Goal: Communication & Community: Answer question/provide support

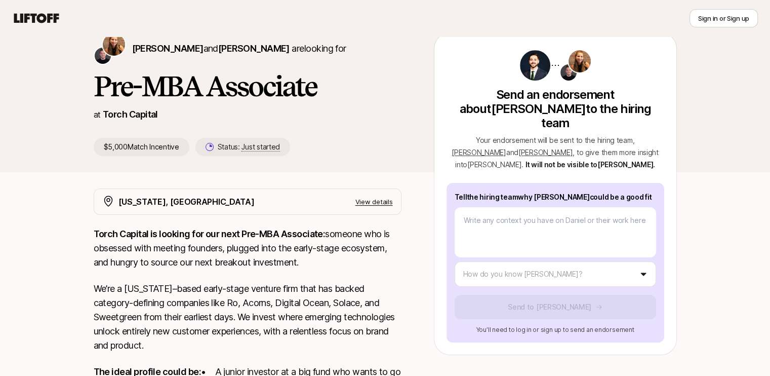
scroll to position [55, 0]
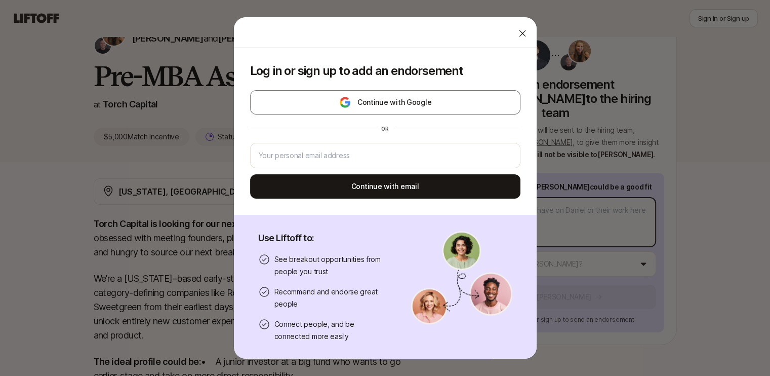
click at [530, 203] on body "New to Liftoff? See how it works Sign in or Sign up Sign in or Sign up [PERSON_…" at bounding box center [385, 133] width 770 height 376
click at [512, 38] on div at bounding box center [522, 33] width 20 height 20
type textarea "x"
click at [524, 221] on body "New to Liftoff? See how it works Sign in or Sign up Sign in or Sign up [PERSON_…" at bounding box center [385, 133] width 770 height 376
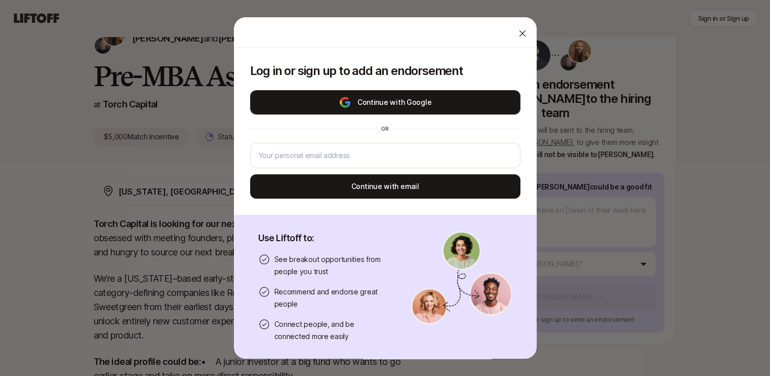
click at [435, 110] on button "Continue with Google" at bounding box center [385, 102] width 270 height 24
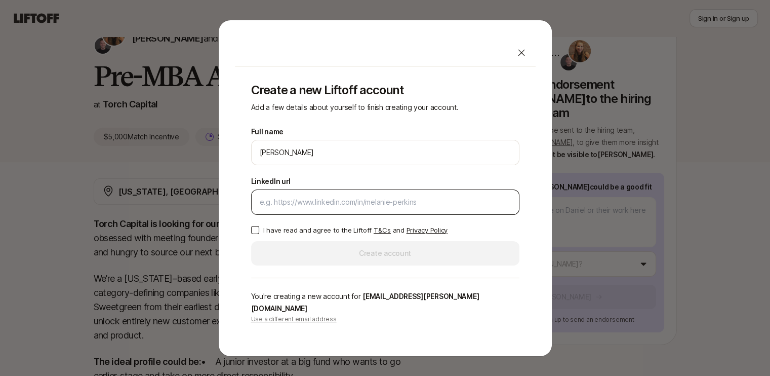
click at [372, 206] on input "LinkedIn url" at bounding box center [385, 202] width 251 height 12
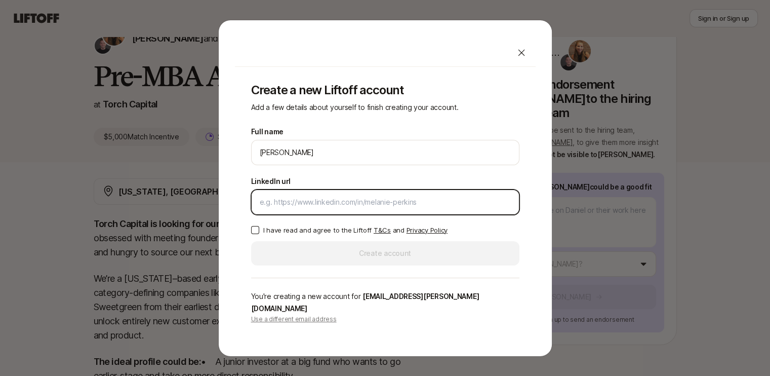
paste input "[URL][DOMAIN_NAME]"
type input "[URL][DOMAIN_NAME]"
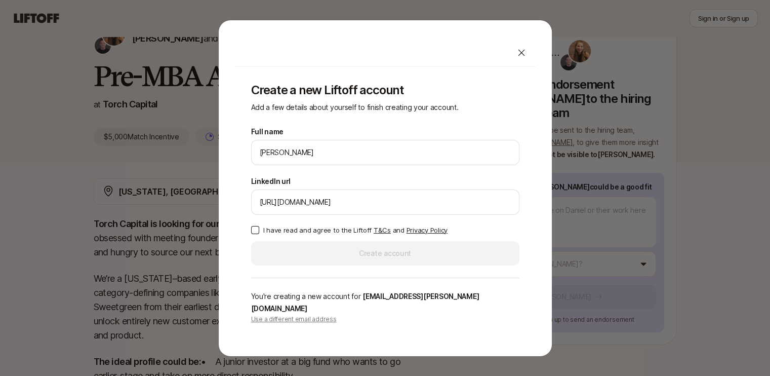
click at [254, 235] on label "I have read and agree to the Liftoff T&Cs and Privacy Policy" at bounding box center [385, 230] width 268 height 10
click at [254, 234] on button "I have read and agree to the Liftoff T&Cs and Privacy Policy" at bounding box center [255, 230] width 8 height 8
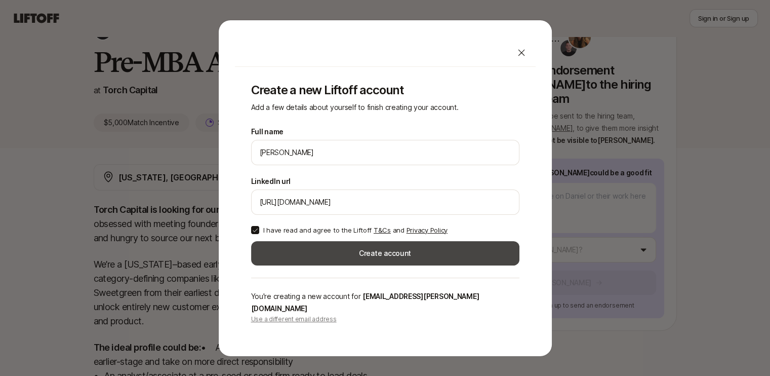
scroll to position [69, 0]
click at [334, 263] on button "Create account" at bounding box center [385, 253] width 268 height 24
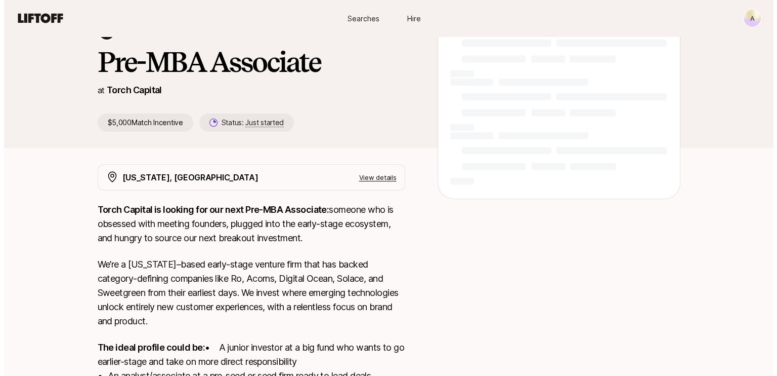
scroll to position [69, 0]
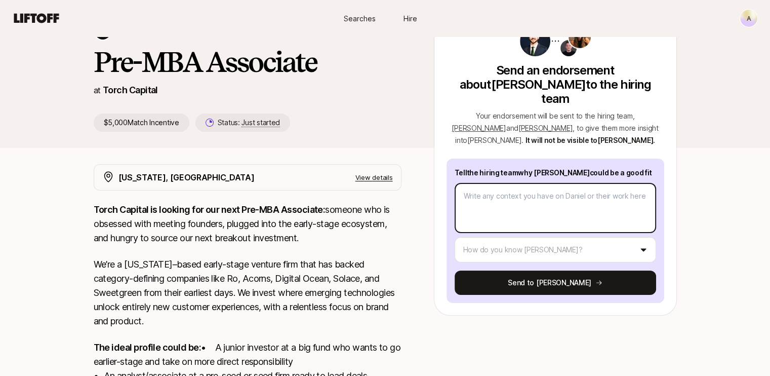
click at [503, 213] on textarea at bounding box center [555, 208] width 201 height 50
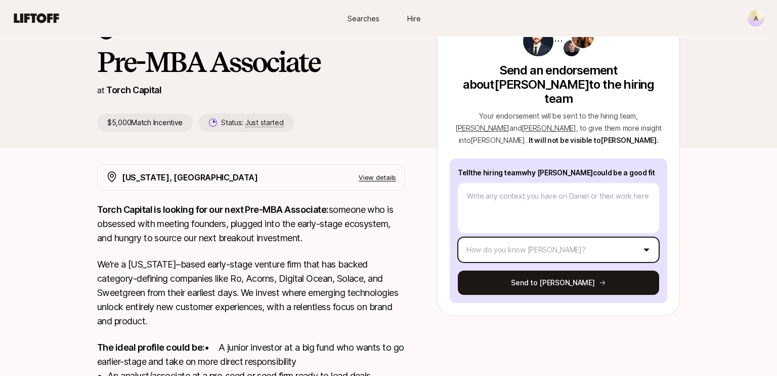
click at [530, 243] on html "New to Liftoff? See how it works A Searches Hire Searches Hire A [PERSON_NAME] …" at bounding box center [388, 119] width 777 height 376
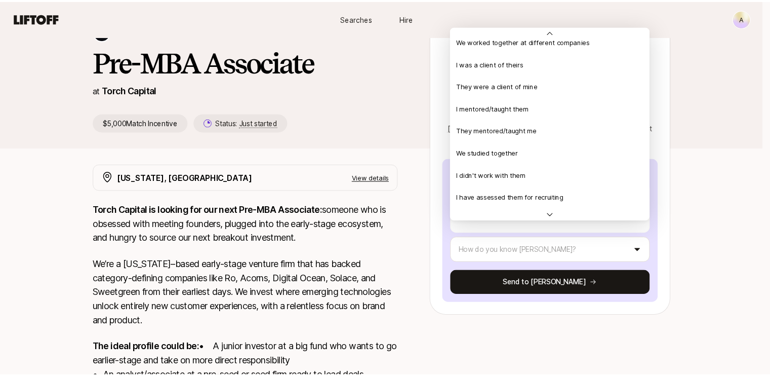
scroll to position [161, 0]
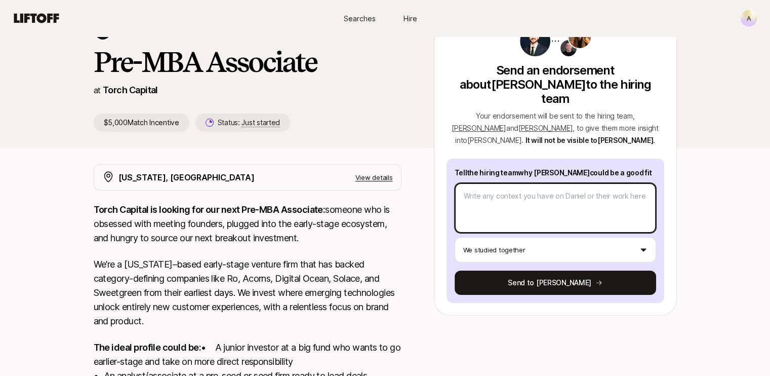
click at [508, 185] on textarea at bounding box center [555, 208] width 201 height 50
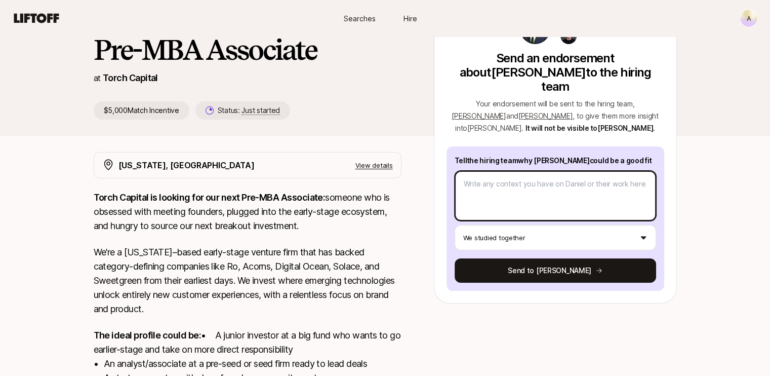
scroll to position [81, 0]
type textarea "x"
type textarea "D"
type textarea "x"
type textarea "Da"
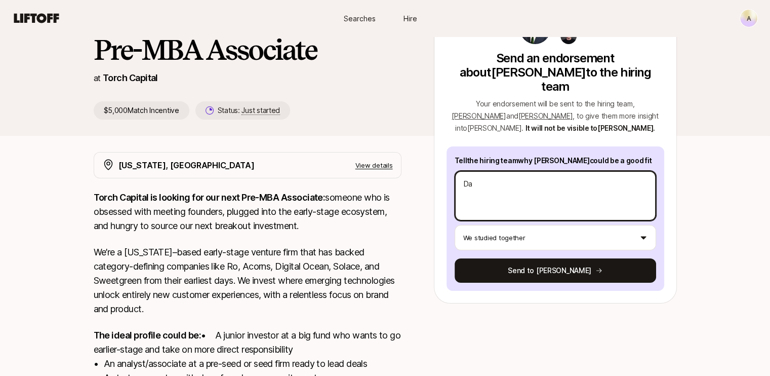
type textarea "x"
type textarea "[PERSON_NAME]"
type textarea "x"
type textarea "[PERSON_NAME]"
type textarea "x"
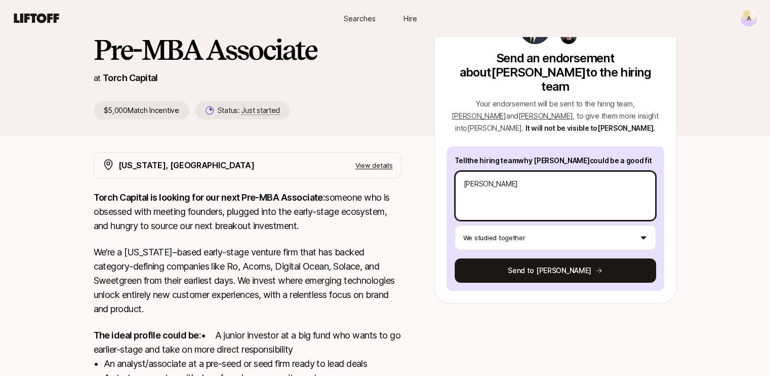
type textarea "Danie"
type textarea "x"
type textarea "[PERSON_NAME]"
type textarea "x"
type textarea "[PERSON_NAME]"
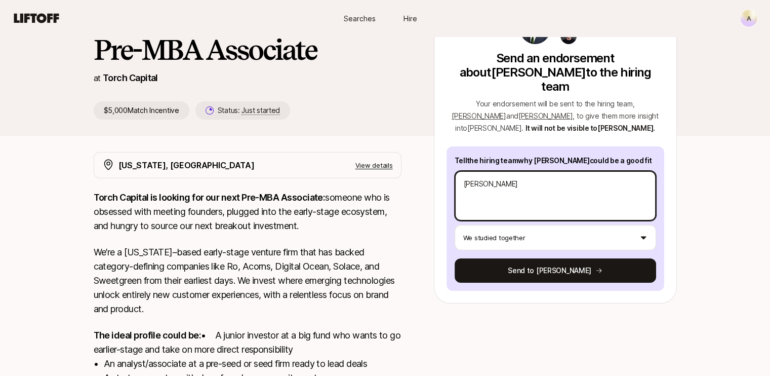
type textarea "x"
type textarea "[PERSON_NAME]"
type textarea "x"
type textarea "[PERSON_NAME]"
type textarea "x"
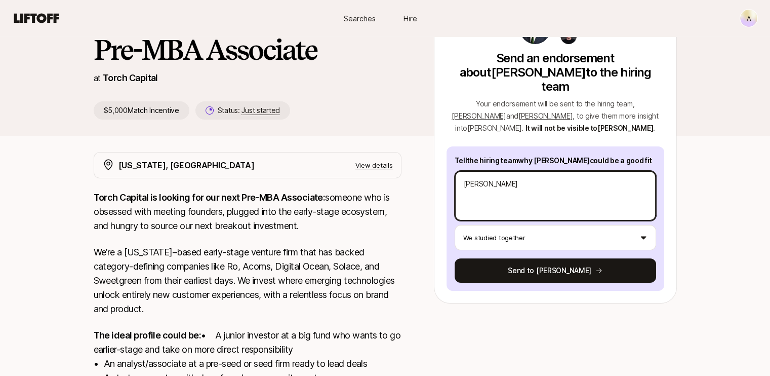
type textarea "[PERSON_NAME] has"
type textarea "x"
type textarea "[PERSON_NAME] has"
type textarea "x"
type textarea "[PERSON_NAME] has b"
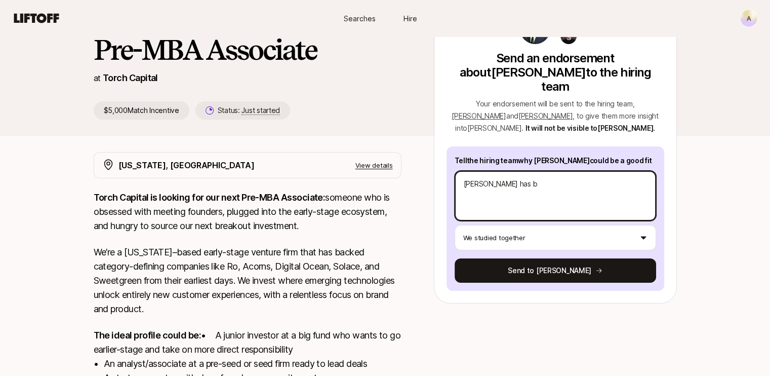
type textarea "x"
type textarea "[PERSON_NAME] has be"
type textarea "x"
type textarea "[PERSON_NAME] has bee"
type textarea "x"
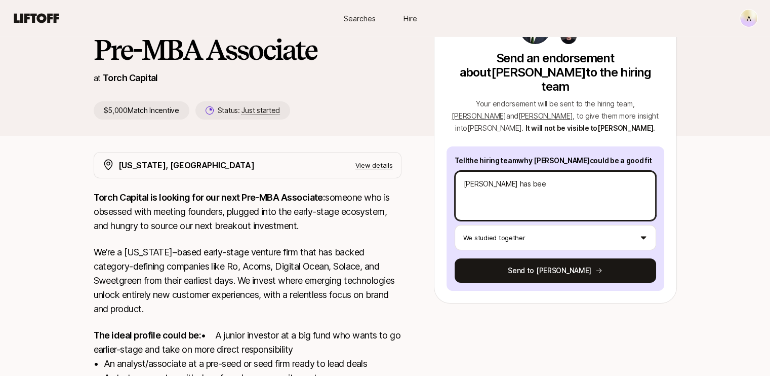
type textarea "[PERSON_NAME] has been"
type textarea "x"
type textarea "[PERSON_NAME] has been"
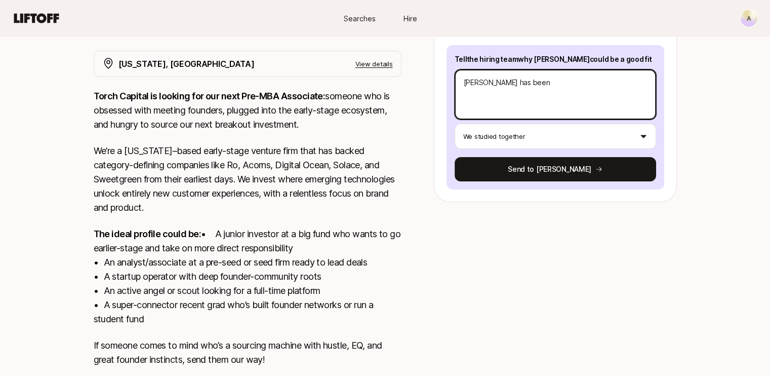
scroll to position [184, 0]
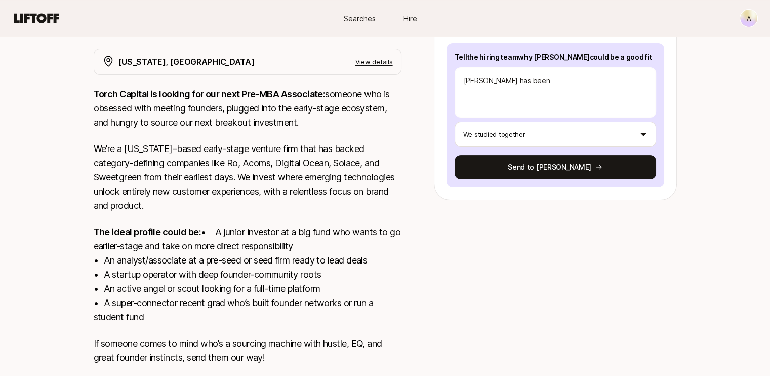
click at [0, 172] on div "[PERSON_NAME] and [PERSON_NAME] are looking for Pre-MBA Associate at Torch Capi…" at bounding box center [385, 148] width 770 height 545
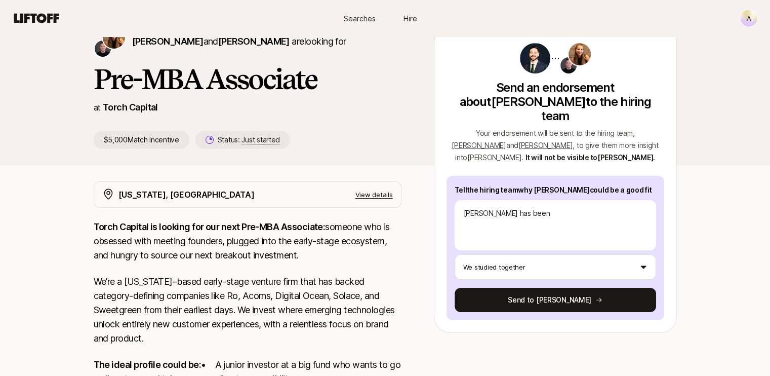
scroll to position [51, 0]
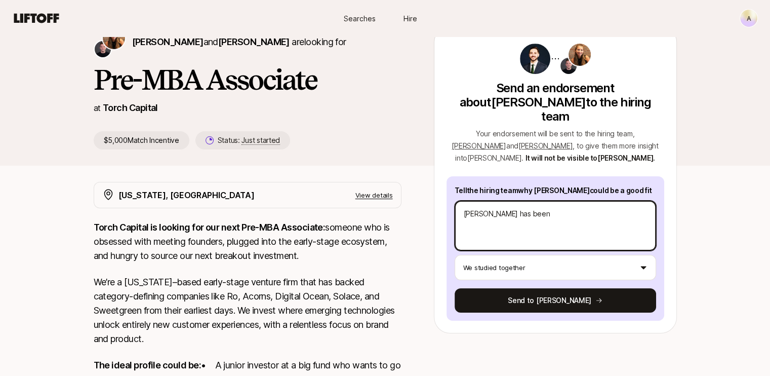
click at [535, 200] on textarea "[PERSON_NAME] has been" at bounding box center [555, 225] width 201 height 50
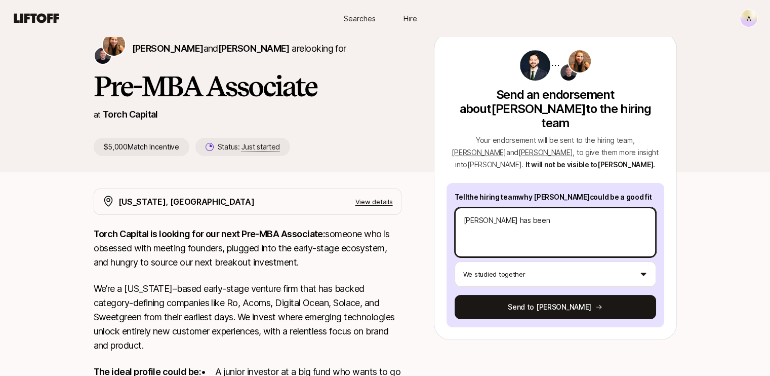
scroll to position [34, 0]
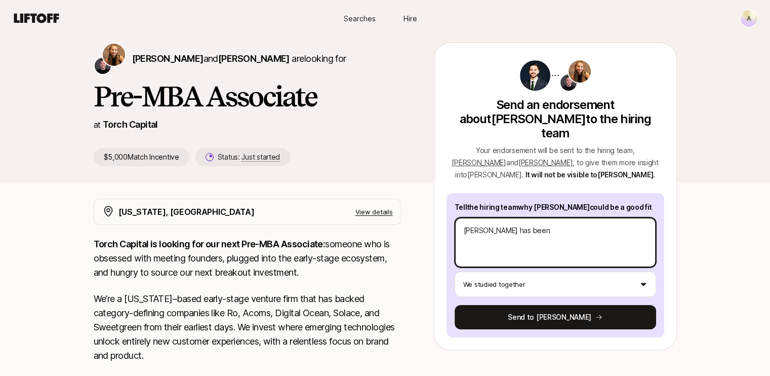
type textarea "x"
type textarea "[PERSON_NAME] has been a"
type textarea "x"
type textarea "[PERSON_NAME] has been a"
type textarea "x"
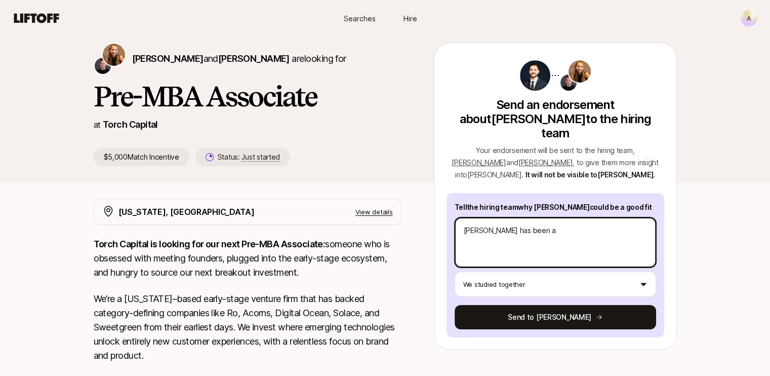
type textarea "[PERSON_NAME] has been a r"
type textarea "x"
type textarea "[PERSON_NAME] has been a re"
type textarea "x"
type textarea "[PERSON_NAME] has been a res"
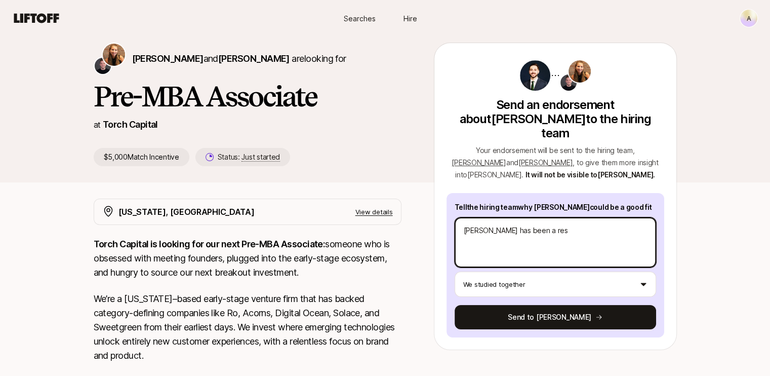
type textarea "x"
type textarea "[PERSON_NAME] has been a reso"
type textarea "x"
type textarea "[PERSON_NAME] has been a resou"
type textarea "x"
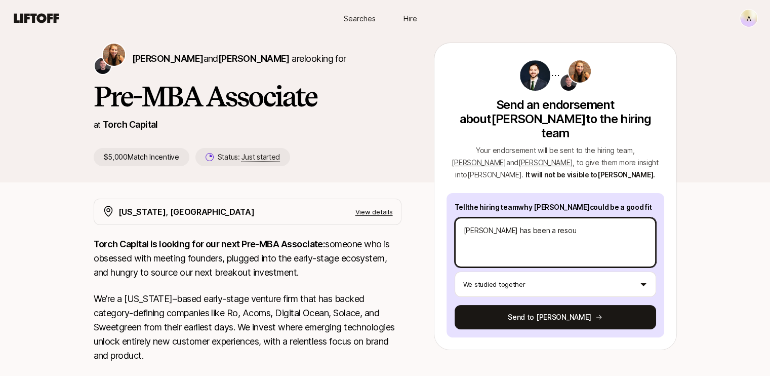
type textarea "[PERSON_NAME] has been a resour"
type textarea "x"
type textarea "[PERSON_NAME] has been a resourc"
type textarea "x"
type textarea "[PERSON_NAME] has been a resource"
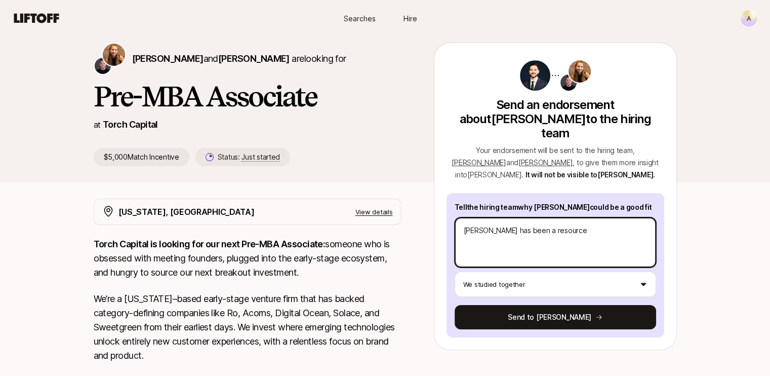
type textarea "x"
type textarea "[PERSON_NAME] has been a resourcef"
type textarea "x"
type textarea "[PERSON_NAME] has been a resourcefu"
type textarea "x"
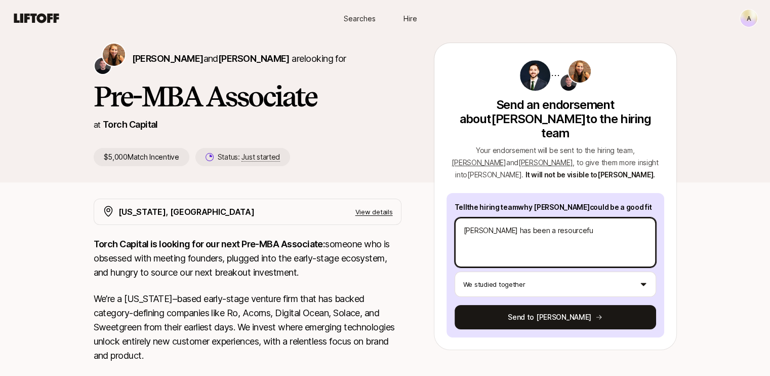
type textarea "[PERSON_NAME] has been a resourceful"
type textarea "x"
type textarea "[PERSON_NAME] has been a resourceful"
type textarea "x"
type textarea "[PERSON_NAME] has been a resourceful c"
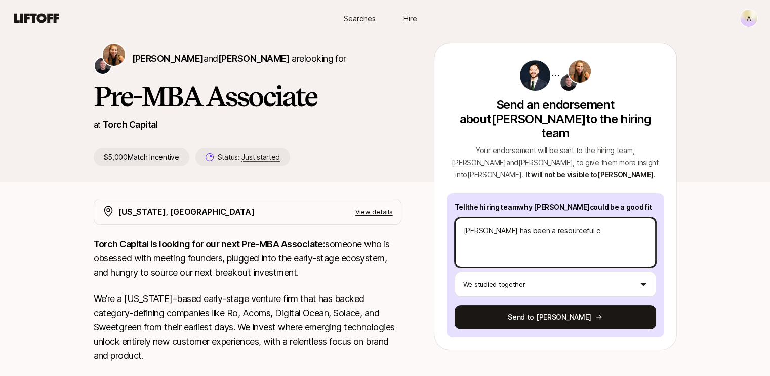
type textarea "x"
type textarea "[PERSON_NAME] has been a resourceful co"
type textarea "x"
type textarea "[PERSON_NAME] has been a resourceful col"
type textarea "x"
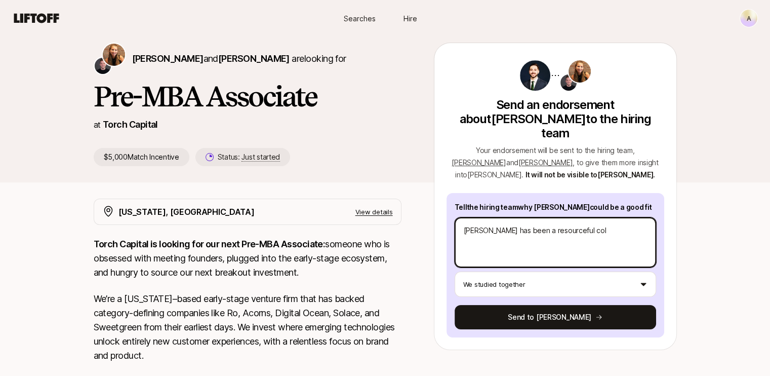
type textarea "[PERSON_NAME] has been a resourceful coll"
type textarea "x"
type textarea "[PERSON_NAME] has been a resourceful colle"
type textarea "x"
type textarea "[PERSON_NAME] has been a resourceful collea"
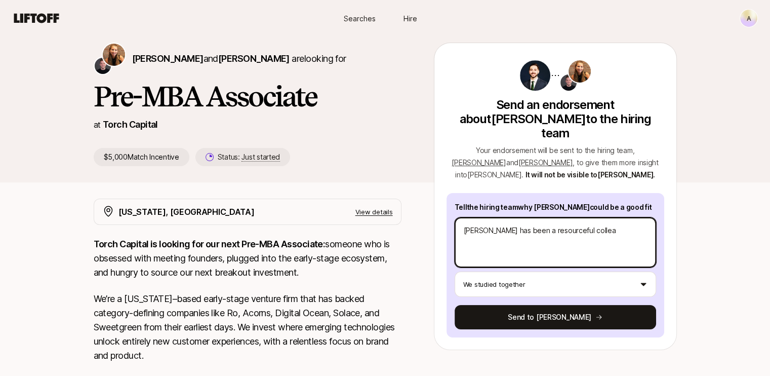
type textarea "x"
type textarea "[PERSON_NAME] has been a resourceful colleag"
type textarea "x"
type textarea "[PERSON_NAME] has been a resourceful colleagu"
type textarea "x"
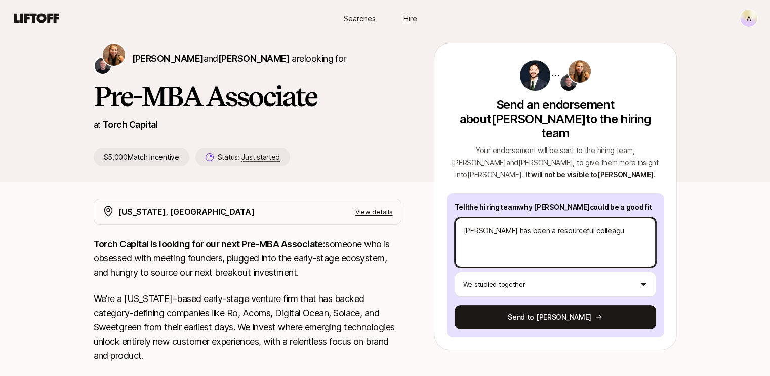
type textarea "[PERSON_NAME] has been a resourceful colleague"
type textarea "x"
type textarea "[PERSON_NAME] has been a resourceful colleague"
type textarea "x"
type textarea "[PERSON_NAME] has been a resourceful colleague o"
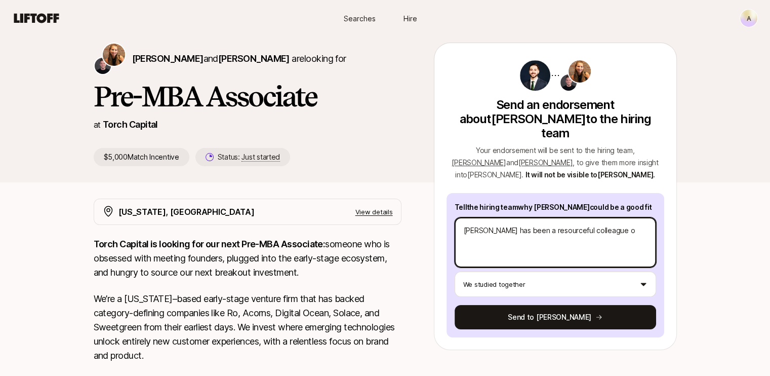
type textarea "x"
type textarea "[PERSON_NAME] has been a resourceful colleague of"
type textarea "x"
type textarea "[PERSON_NAME] has been a resourceful colleague of"
type textarea "x"
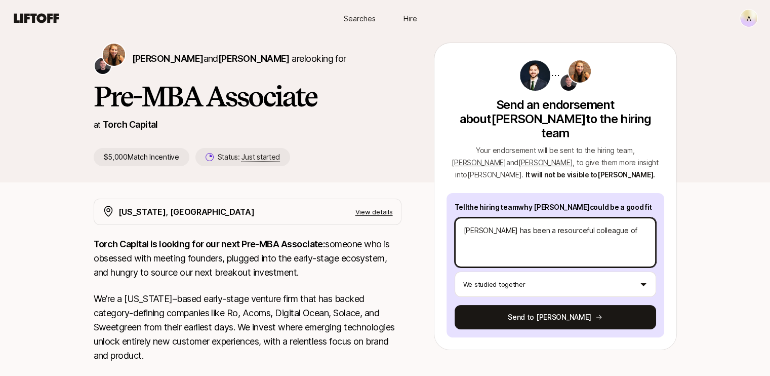
type textarea "[PERSON_NAME] has been a resourceful colleague of m"
type textarea "x"
type textarea "[PERSON_NAME] has been a resourceful colleague of mi"
type textarea "x"
type textarea "[PERSON_NAME] has been a resourceful colleague of mii"
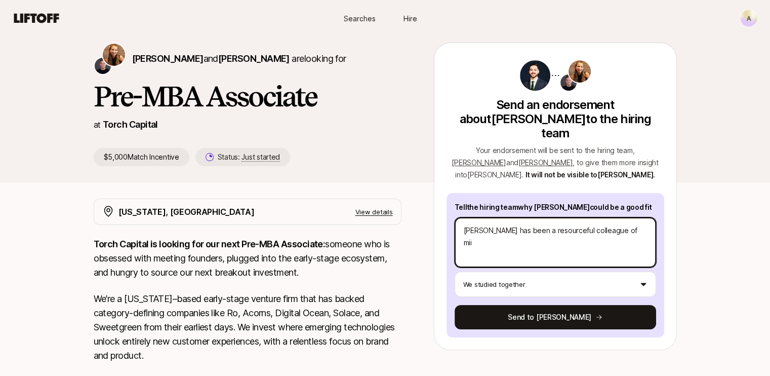
type textarea "x"
type textarea "[PERSON_NAME] has been a resourceful colleague of [PERSON_NAME]"
type textarea "x"
type textarea "[PERSON_NAME] has been a resourceful colleague of [PERSON_NAME]"
type textarea "x"
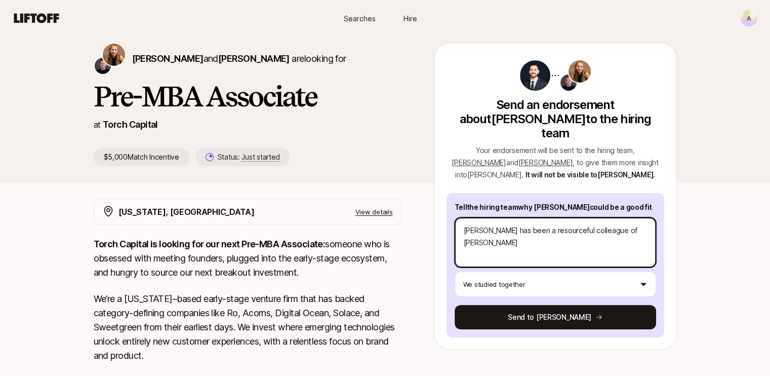
type textarea "[PERSON_NAME] has been a resourceful colleague of [PERSON_NAME]"
type textarea "x"
type textarea "[PERSON_NAME] has been a resourceful colleague of [PERSON_NAME]"
type textarea "x"
type textarea "[PERSON_NAME] has been a resourceful colleague of [PERSON_NAME]"
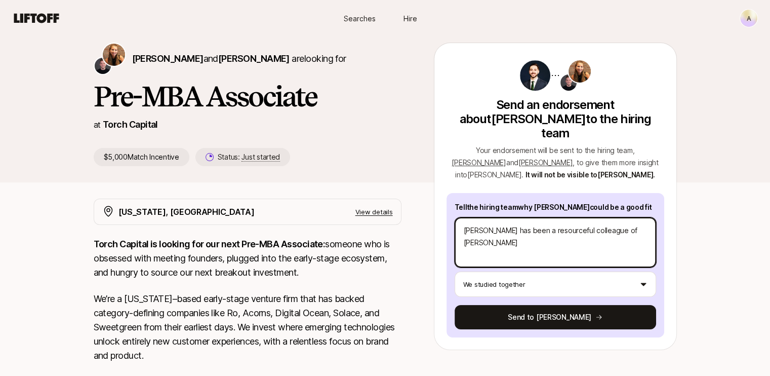
type textarea "x"
type textarea "[PERSON_NAME] has been a resourceful colleague of mii"
type textarea "x"
type textarea "[PERSON_NAME] has been a resourceful colleague of mi"
type textarea "x"
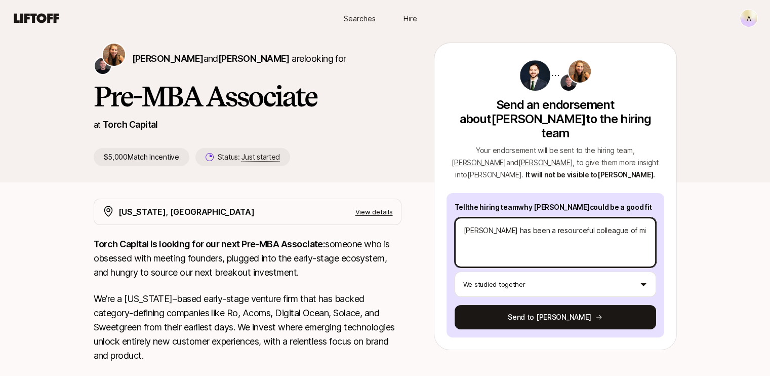
type textarea "[PERSON_NAME] has been a resourceful colleague of min"
type textarea "x"
type textarea "[PERSON_NAME] has been a resourceful colleague of mine"
type textarea "x"
type textarea "[PERSON_NAME] has been a resourceful colleague of mine"
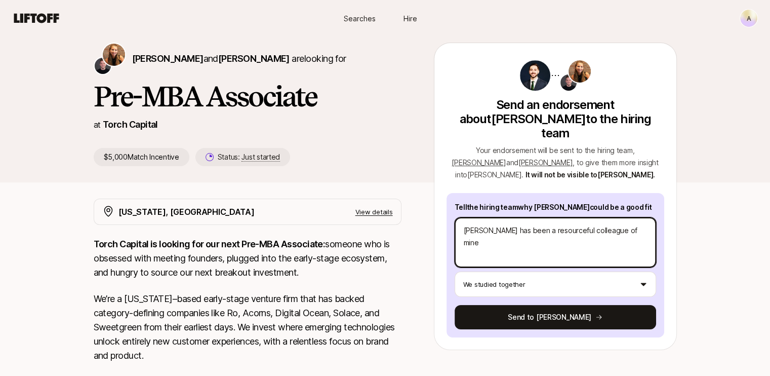
type textarea "x"
type textarea "[PERSON_NAME] has been a resourceful colleague of mine d"
type textarea "x"
type textarea "[PERSON_NAME] has been a resourceful colleague of mine du"
type textarea "x"
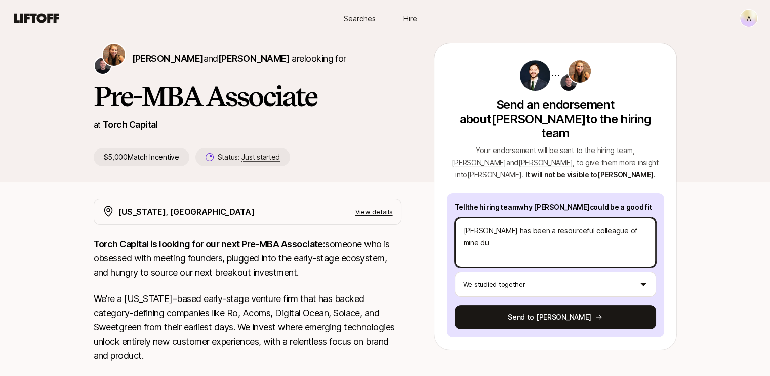
type textarea "[PERSON_NAME] has been a resourceful colleague of mine dur"
type textarea "x"
type textarea "[PERSON_NAME] has been a resourceful colleague of [PERSON_NAME]"
type textarea "x"
type textarea "[PERSON_NAME] has been a resourceful colleague of [PERSON_NAME]"
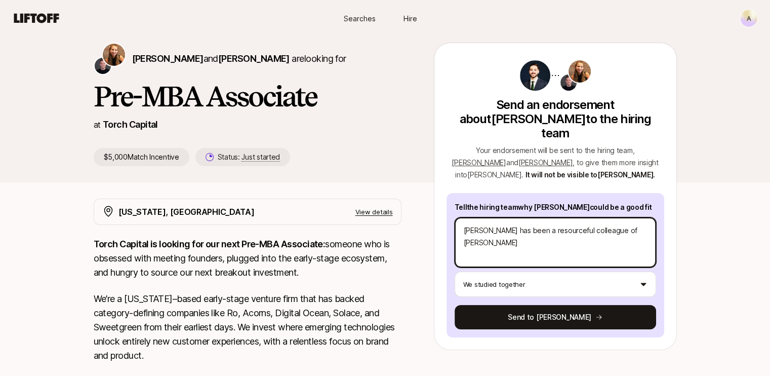
type textarea "x"
type textarea "[PERSON_NAME] has been a resourceful colleague of mine during"
type textarea "x"
type textarea "[PERSON_NAME] has been a resourceful colleague of mine during"
type textarea "x"
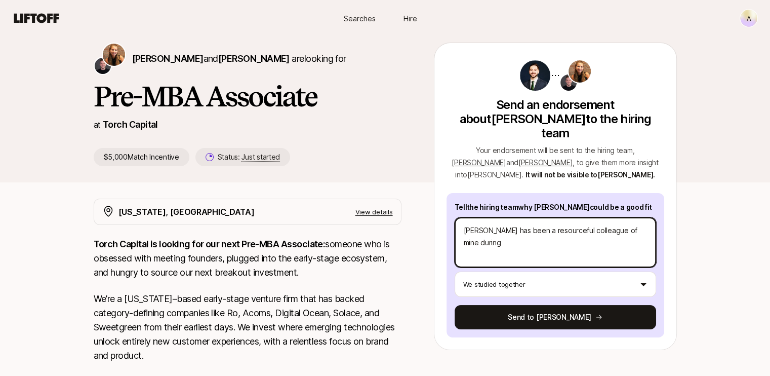
type textarea "[PERSON_NAME] has been a resourceful colleague of mine during o"
type textarea "x"
type textarea "[PERSON_NAME] has been a resourceful colleague of mine during ou"
type textarea "x"
type textarea "[PERSON_NAME] has been a resourceful colleague of mine during our"
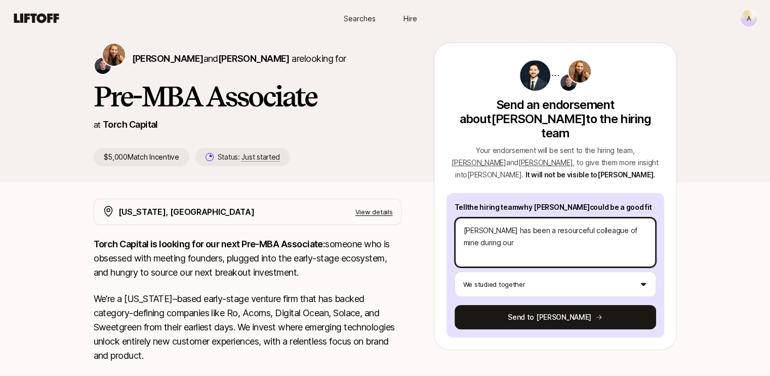
type textarea "x"
type textarea "[PERSON_NAME] has been a resourceful colleague of mine during our"
type textarea "x"
type textarea "[PERSON_NAME] has been a resourceful colleague of mine during our s"
type textarea "x"
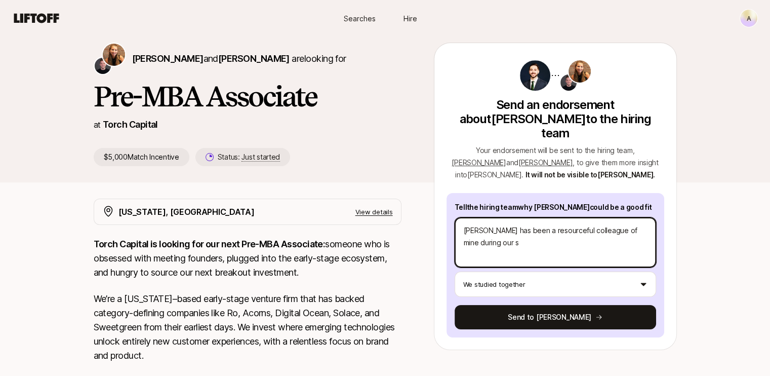
type textarea "[PERSON_NAME] has been a resourceful colleague of mine during our st"
type textarea "x"
type textarea "[PERSON_NAME] has been a resourceful colleague of mine during our std"
type textarea "x"
type textarea "[PERSON_NAME] has been a resourceful colleague of mine during our st"
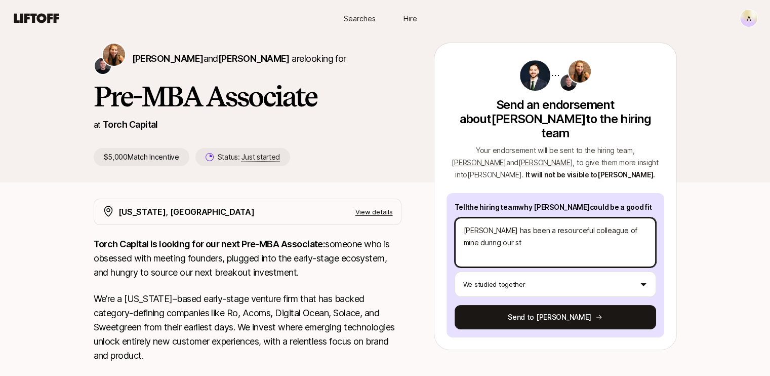
type textarea "x"
type textarea "[PERSON_NAME] has been a resourceful colleague of mine during our stu"
type textarea "x"
type textarea "[PERSON_NAME] has been a resourceful colleague of mine during our stud"
type textarea "x"
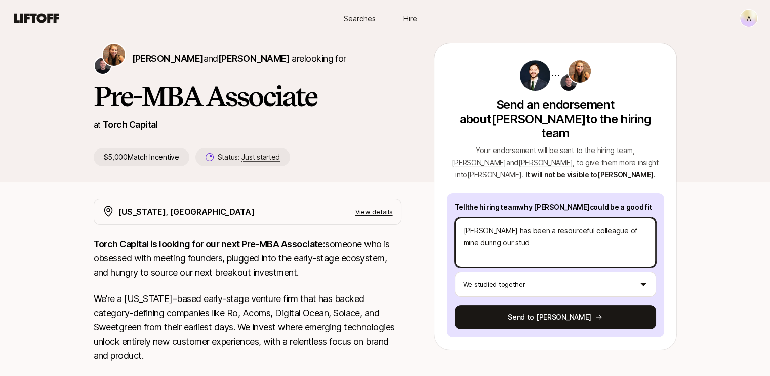
type textarea "[PERSON_NAME] has been a resourceful colleague of mine during our study"
type textarea "x"
type textarea "[PERSON_NAME] has been a resourceful colleague of mine during our study."
type textarea "x"
type textarea "[PERSON_NAME] has been a resourceful colleague of mine during our study.."
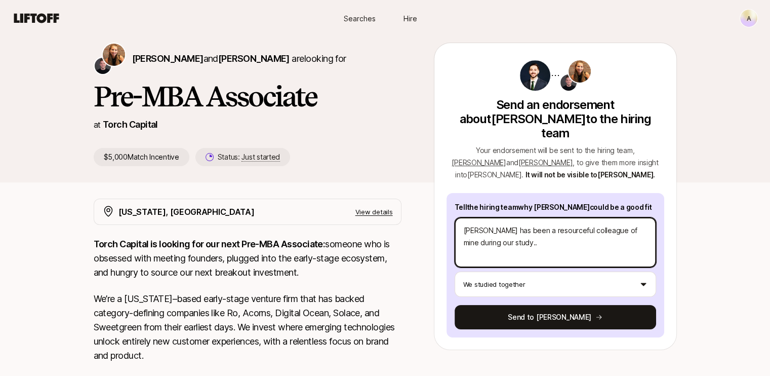
type textarea "x"
type textarea "[PERSON_NAME] has been a resourceful colleague of mine during our study."
type textarea "x"
type textarea "[PERSON_NAME] has been a resourceful colleague of mine during our study."
type textarea "x"
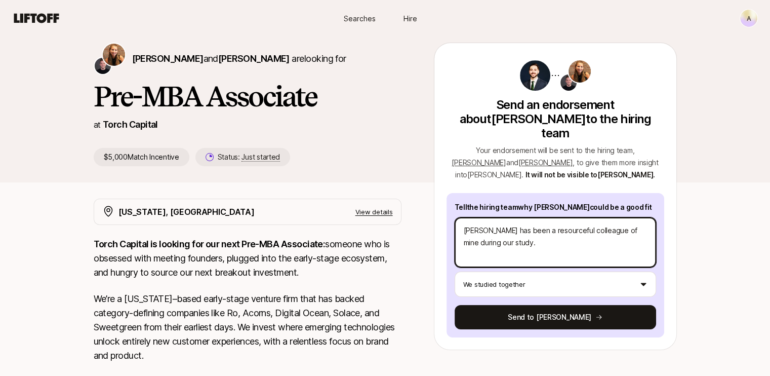
type textarea "[PERSON_NAME] has been a resourceful colleague of mine during our study. I"
type textarea "x"
type textarea "[PERSON_NAME] has been a resourceful colleague of mine during our study. I"
type textarea "x"
type textarea "[PERSON_NAME] has been a resourceful colleague of mine during our study. I h"
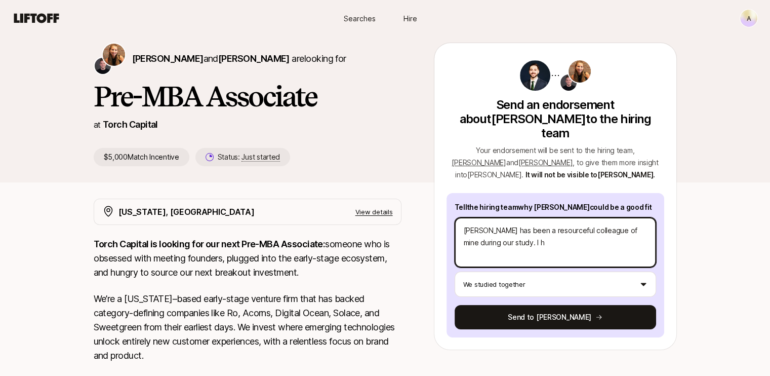
type textarea "x"
type textarea "[PERSON_NAME] has been a resourceful colleague of mine during our study. I ha"
type textarea "x"
type textarea "[PERSON_NAME] has been a resourceful colleague of mine during our study. I had"
type textarea "x"
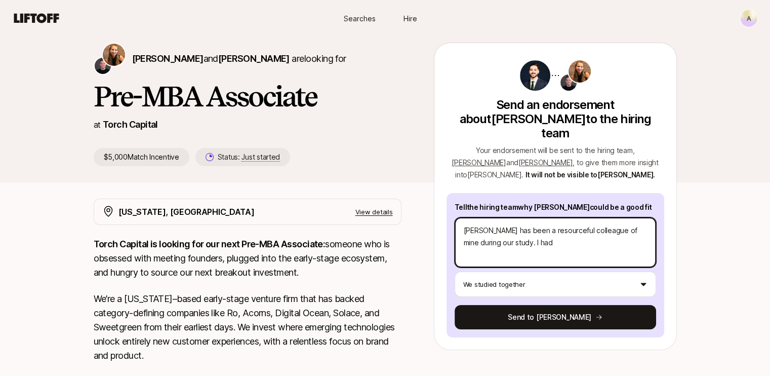
type textarea "[PERSON_NAME] has been a resourceful colleague of mine during our study. I had"
type textarea "x"
type textarea "[PERSON_NAME] has been a resourceful colleague of mine during our study. I had t"
type textarea "x"
type textarea "[PERSON_NAME] has been a resourceful colleague of mine during our study. I had …"
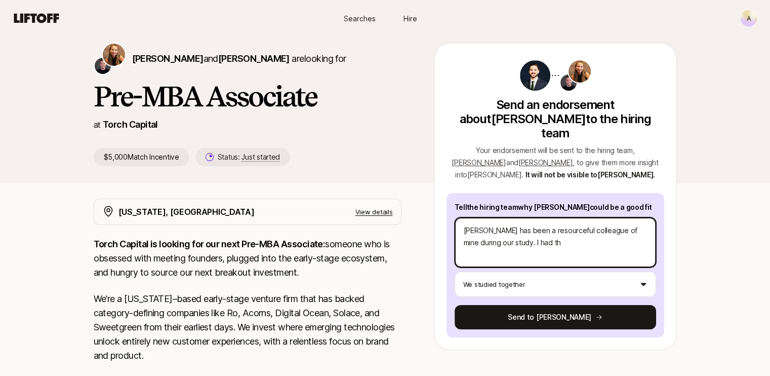
type textarea "x"
type textarea "[PERSON_NAME] has been a resourceful colleague of mine during our study. I had …"
type textarea "x"
type textarea "[PERSON_NAME] has been a resourceful colleague of mine during our study. I had …"
type textarea "x"
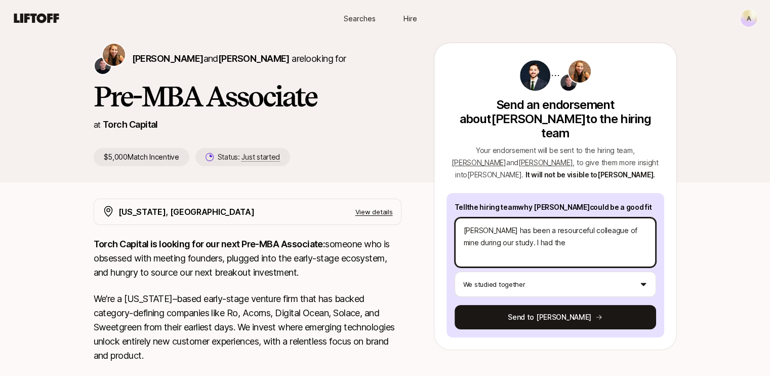
type textarea "[PERSON_NAME] has been a resourceful colleague of mine during our study. I had …"
type textarea "x"
type textarea "[PERSON_NAME] has been a resourceful colleague of mine during our study. I had …"
type textarea "x"
type textarea "[PERSON_NAME] has been a resourceful colleague of mine during our study. I had …"
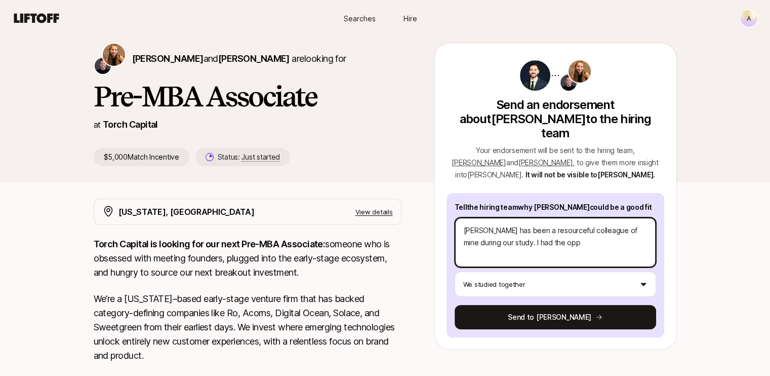
type textarea "x"
type textarea "[PERSON_NAME] has been a resourceful colleague of mine during our study. I had …"
type textarea "x"
type textarea "[PERSON_NAME] has been a resourceful colleague of mine during our study. I had …"
type textarea "x"
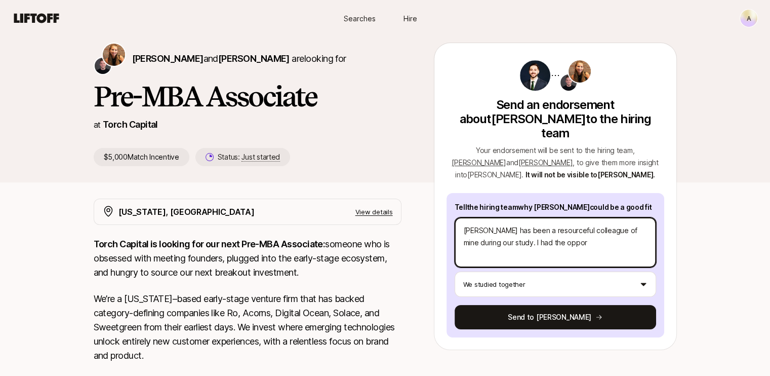
type textarea "[PERSON_NAME] has been a resourceful colleague of mine during our study. I had …"
type textarea "x"
type textarea "[PERSON_NAME] has been a resourceful colleague of mine during our study. I had …"
type textarea "x"
type textarea "[PERSON_NAME] has been a resourceful colleague of mine during our study. I had …"
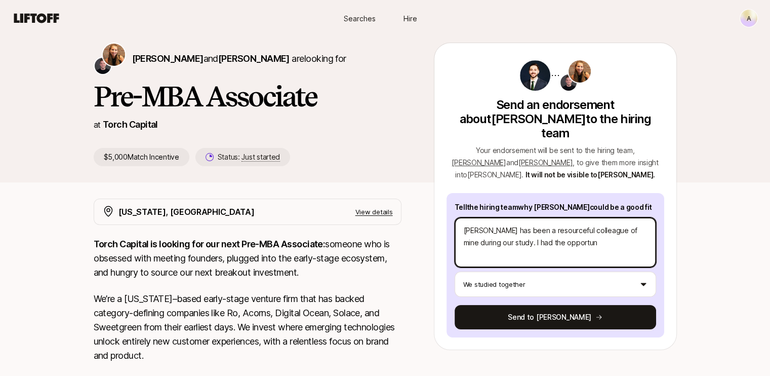
type textarea "x"
type textarea "[PERSON_NAME] has been a resourceful colleague of mine during our study. I had …"
type textarea "x"
type textarea "[PERSON_NAME] has been a resourceful colleague of mine during our study. I had …"
type textarea "x"
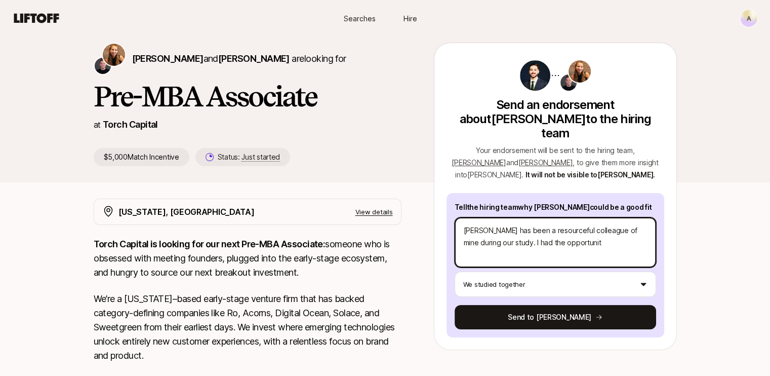
type textarea "[PERSON_NAME] has been a resourceful colleague of mine during our study. I had …"
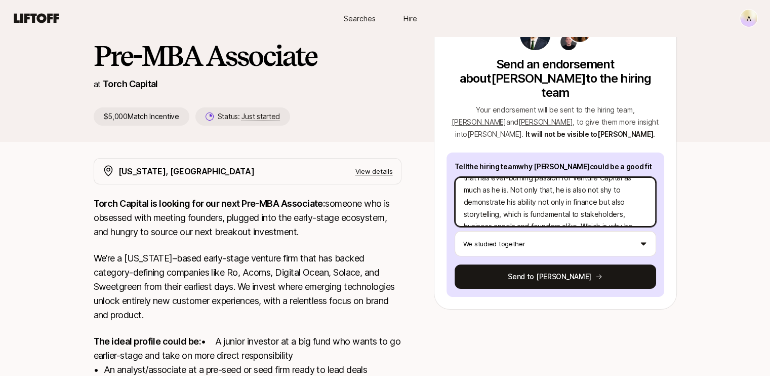
scroll to position [243, 0]
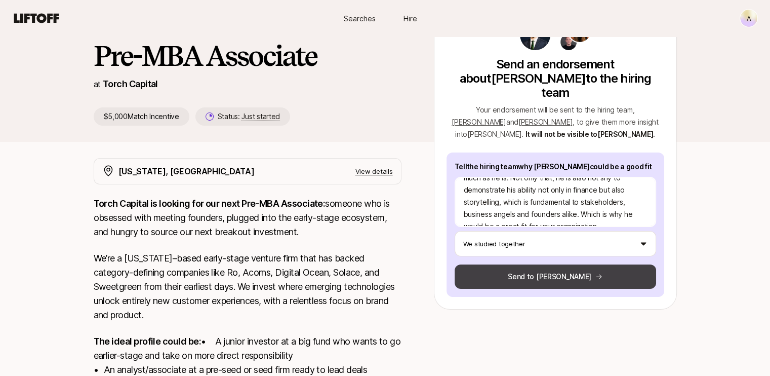
click at [554, 264] on button "Send to [PERSON_NAME]" at bounding box center [555, 276] width 201 height 24
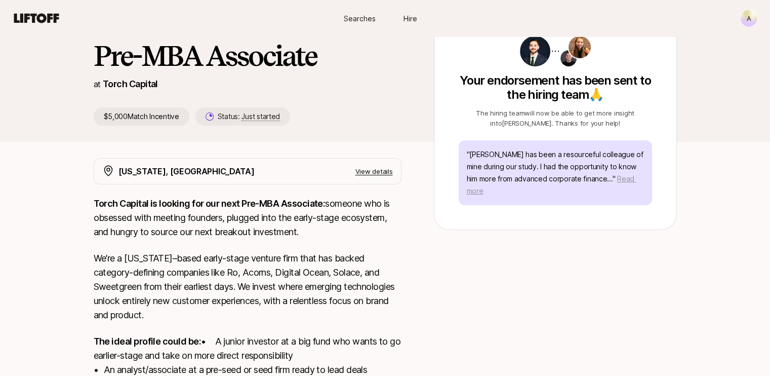
click at [620, 181] on span "Read more" at bounding box center [552, 184] width 170 height 21
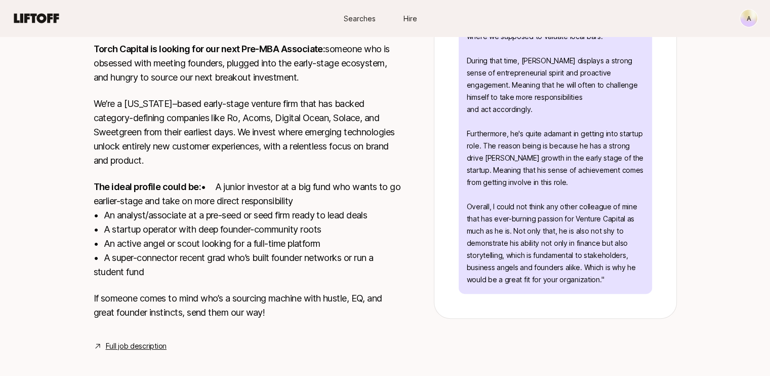
scroll to position [252, 0]
